Goal: Information Seeking & Learning: Learn about a topic

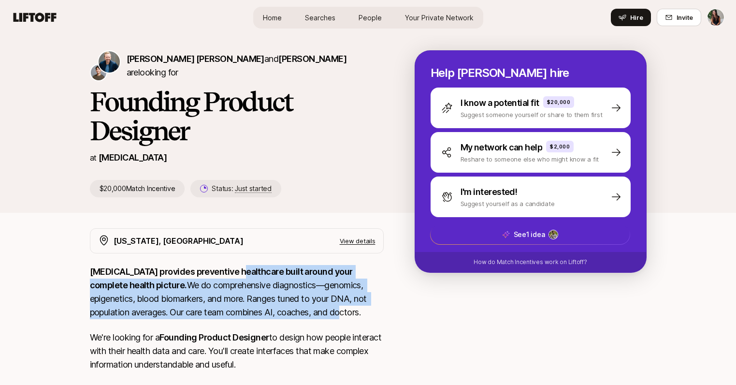
drag, startPoint x: 242, startPoint y: 266, endPoint x: 257, endPoint y: 308, distance: 44.7
click at [257, 308] on p "SONATA provides preventive healthcare built around your complete health picture…" at bounding box center [237, 292] width 294 height 54
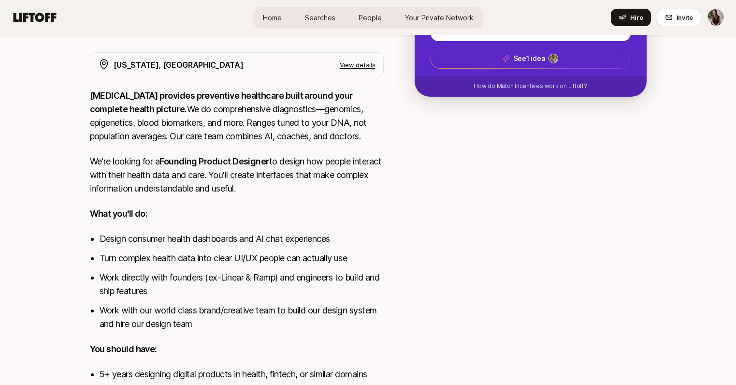
scroll to position [177, 0]
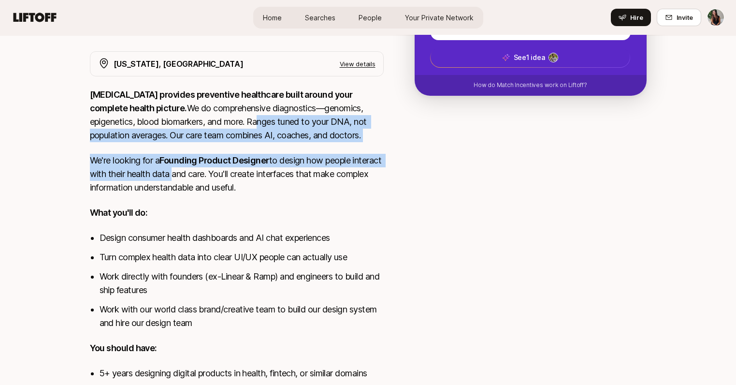
drag, startPoint x: 184, startPoint y: 117, endPoint x: 205, endPoint y: 177, distance: 64.4
click at [204, 177] on div "SONATA provides preventive healthcare built around your complete health picture…" at bounding box center [237, 311] width 294 height 447
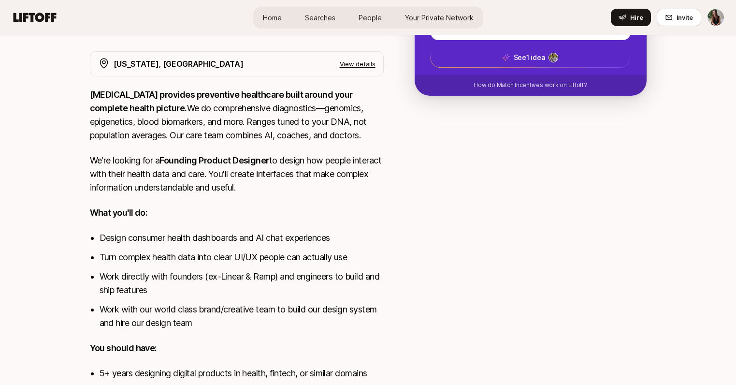
click at [205, 177] on p "We're looking for a Founding Product Designer to design how people interact wit…" at bounding box center [237, 174] width 294 height 41
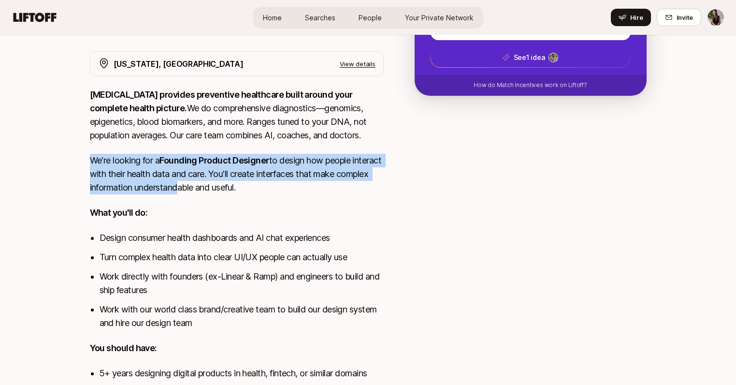
drag, startPoint x: 209, startPoint y: 187, endPoint x: 202, endPoint y: 142, distance: 45.5
click at [203, 142] on div "SONATA provides preventive healthcare built around your complete health picture…" at bounding box center [237, 311] width 294 height 447
click at [202, 142] on p "SONATA provides preventive healthcare built around your complete health picture…" at bounding box center [237, 115] width 294 height 54
drag, startPoint x: 202, startPoint y: 142, endPoint x: 213, endPoint y: 194, distance: 53.3
click at [212, 193] on div "SONATA provides preventive healthcare built around your complete health picture…" at bounding box center [237, 311] width 294 height 447
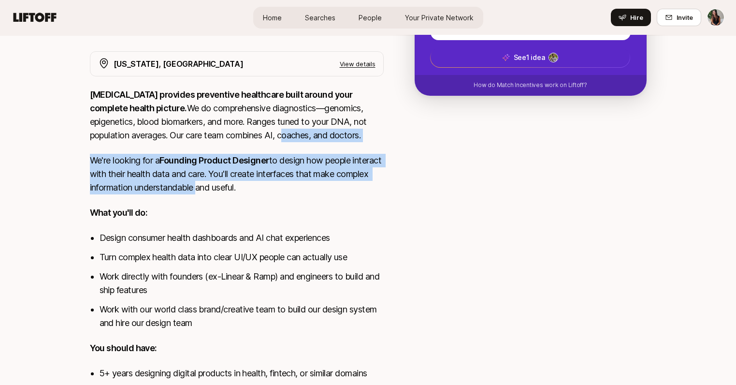
click at [213, 194] on p "We're looking for a Founding Product Designer to design how people interact wit…" at bounding box center [237, 174] width 294 height 41
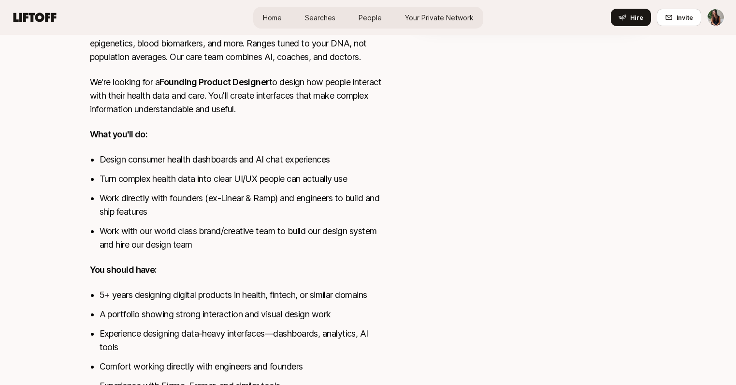
scroll to position [257, 0]
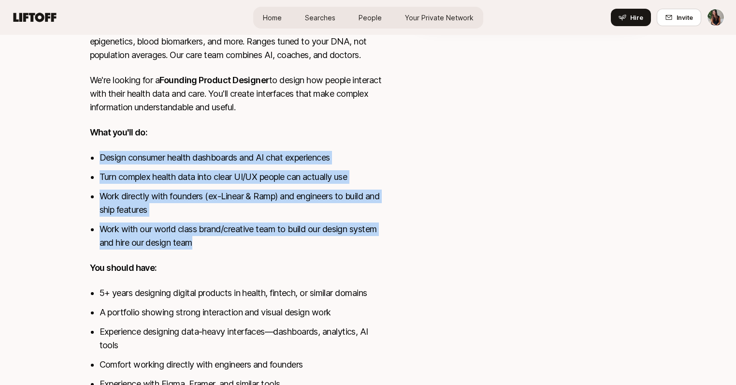
drag, startPoint x: 186, startPoint y: 139, endPoint x: 229, endPoint y: 249, distance: 118.4
click at [229, 249] on div "SONATA provides preventive healthcare built around your complete health picture…" at bounding box center [237, 231] width 294 height 447
click at [229, 249] on li "Work with our world class brand/creative team to build our design system and hi…" at bounding box center [242, 235] width 284 height 27
drag, startPoint x: 229, startPoint y: 249, endPoint x: 204, endPoint y: 127, distance: 124.8
click at [204, 127] on div "SONATA provides preventive healthcare built around your complete health picture…" at bounding box center [237, 231] width 294 height 447
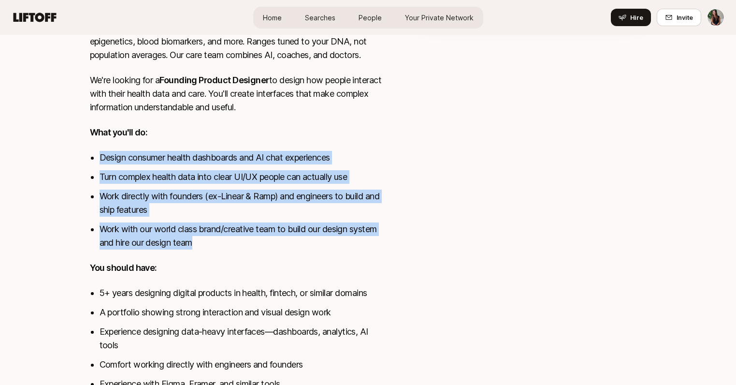
click at [205, 127] on p "What you'll do:" at bounding box center [237, 133] width 294 height 14
click at [215, 158] on li "Design consumer health dashboards and AI chat experiences" at bounding box center [242, 158] width 284 height 14
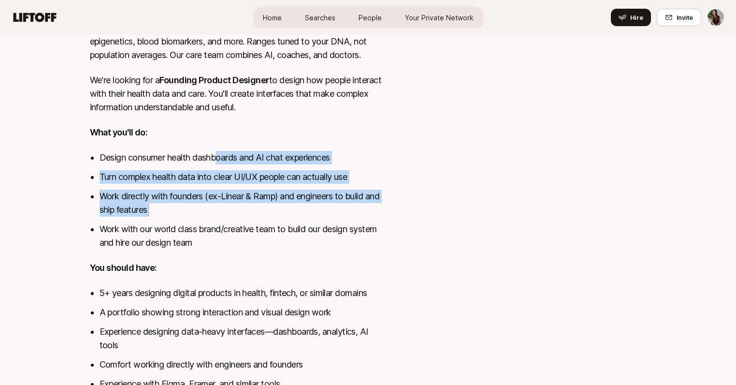
drag, startPoint x: 218, startPoint y: 164, endPoint x: 237, endPoint y: 221, distance: 60.7
click at [237, 221] on ul "Design consumer health dashboards and AI chat experiences Turn complex health d…" at bounding box center [242, 200] width 284 height 99
drag, startPoint x: 237, startPoint y: 221, endPoint x: 222, endPoint y: 151, distance: 72.2
click at [224, 155] on ul "Design consumer health dashboards and AI chat experiences Turn complex health d…" at bounding box center [242, 200] width 284 height 99
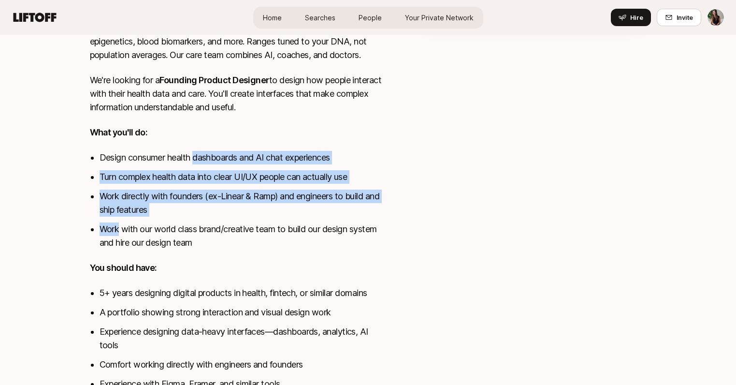
click at [222, 151] on li "Design consumer health dashboards and AI chat experiences" at bounding box center [242, 158] width 284 height 14
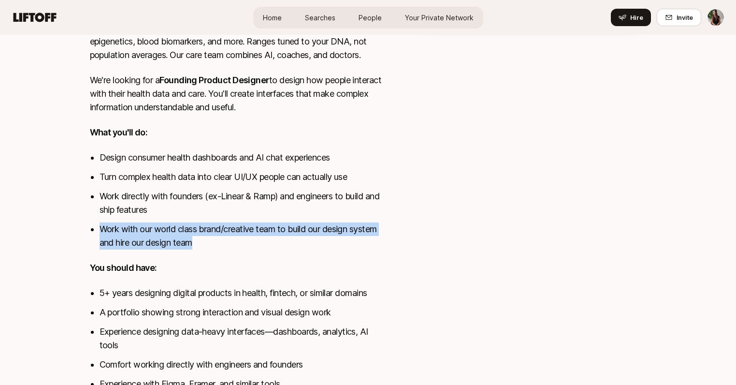
drag, startPoint x: 213, startPoint y: 210, endPoint x: 222, endPoint y: 241, distance: 31.8
click at [222, 241] on ul "Design consumer health dashboards and AI chat experiences Turn complex health d…" at bounding box center [242, 200] width 284 height 99
click at [222, 241] on li "Work with our world class brand/creative team to build our design system and hi…" at bounding box center [242, 235] width 284 height 27
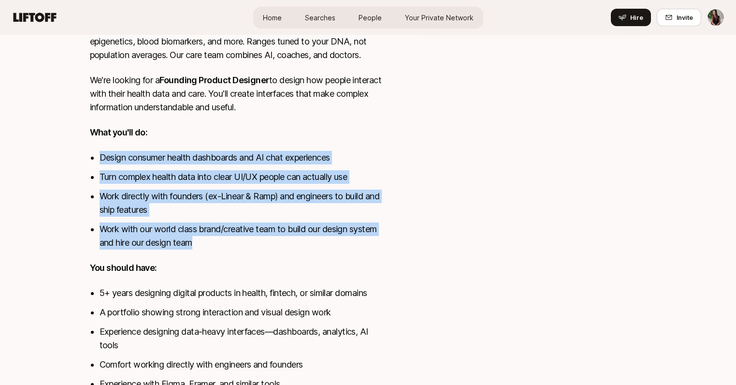
drag, startPoint x: 222, startPoint y: 241, endPoint x: 199, endPoint y: 140, distance: 103.2
click at [199, 140] on div "SONATA provides preventive healthcare built around your complete health picture…" at bounding box center [237, 231] width 294 height 447
drag, startPoint x: 199, startPoint y: 140, endPoint x: 236, endPoint y: 254, distance: 119.7
click at [236, 254] on div "SONATA provides preventive healthcare built around your complete health picture…" at bounding box center [237, 231] width 294 height 447
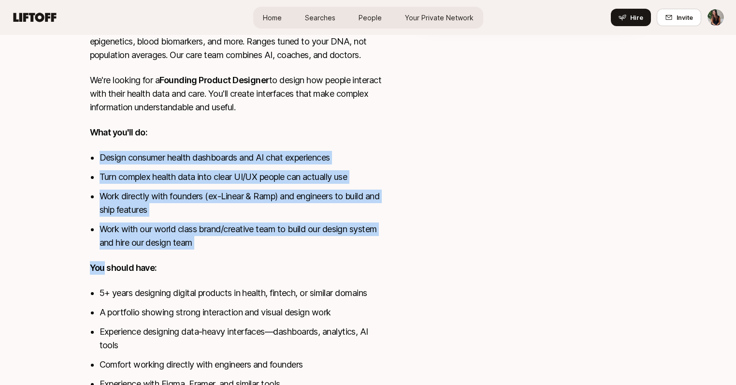
click at [236, 254] on div "SONATA provides preventive healthcare built around your complete health picture…" at bounding box center [237, 231] width 294 height 447
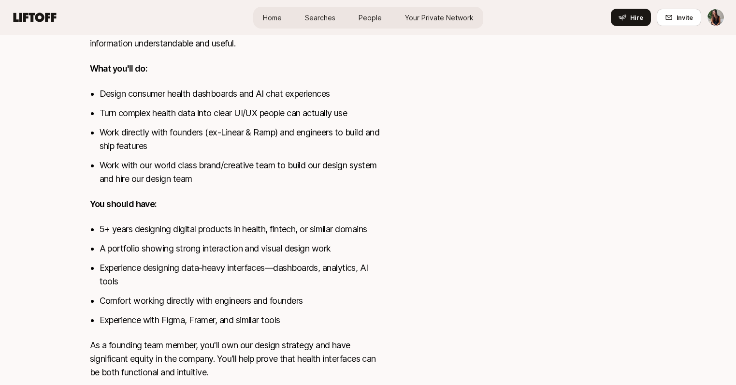
scroll to position [322, 0]
drag, startPoint x: 232, startPoint y: 241, endPoint x: 297, endPoint y: 345, distance: 122.5
click at [233, 242] on li "A portfolio showing strong interaction and visual design work" at bounding box center [242, 248] width 284 height 14
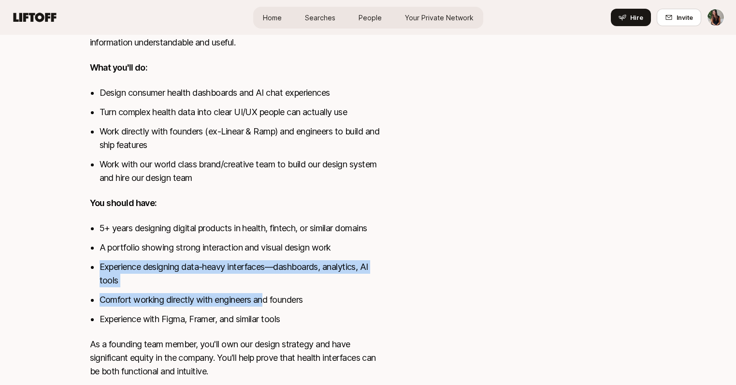
drag, startPoint x: 255, startPoint y: 259, endPoint x: 264, endPoint y: 292, distance: 34.6
click at [264, 292] on ul "5+ years designing digital products in health, fintech, or similar domains A po…" at bounding box center [242, 273] width 284 height 104
click at [262, 286] on li "Experience designing data-heavy interfaces—dashboards, analytics, AI tools" at bounding box center [242, 273] width 284 height 27
